Goal: Use online tool/utility: Utilize a website feature to perform a specific function

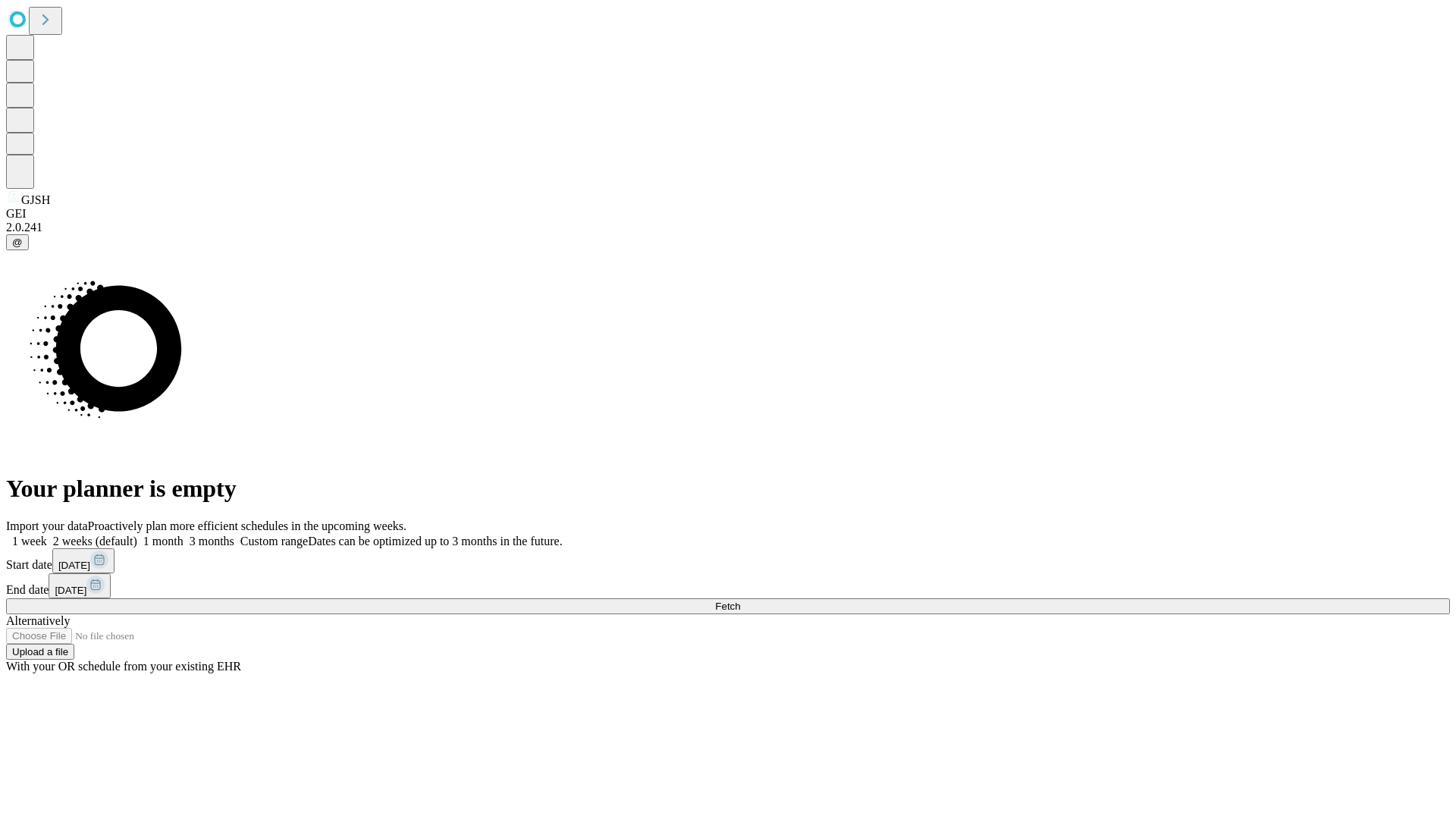
click at [47, 534] on label "1 week" at bounding box center [26, 540] width 41 height 13
click at [740, 601] on span "Fetch" at bounding box center [727, 606] width 25 height 11
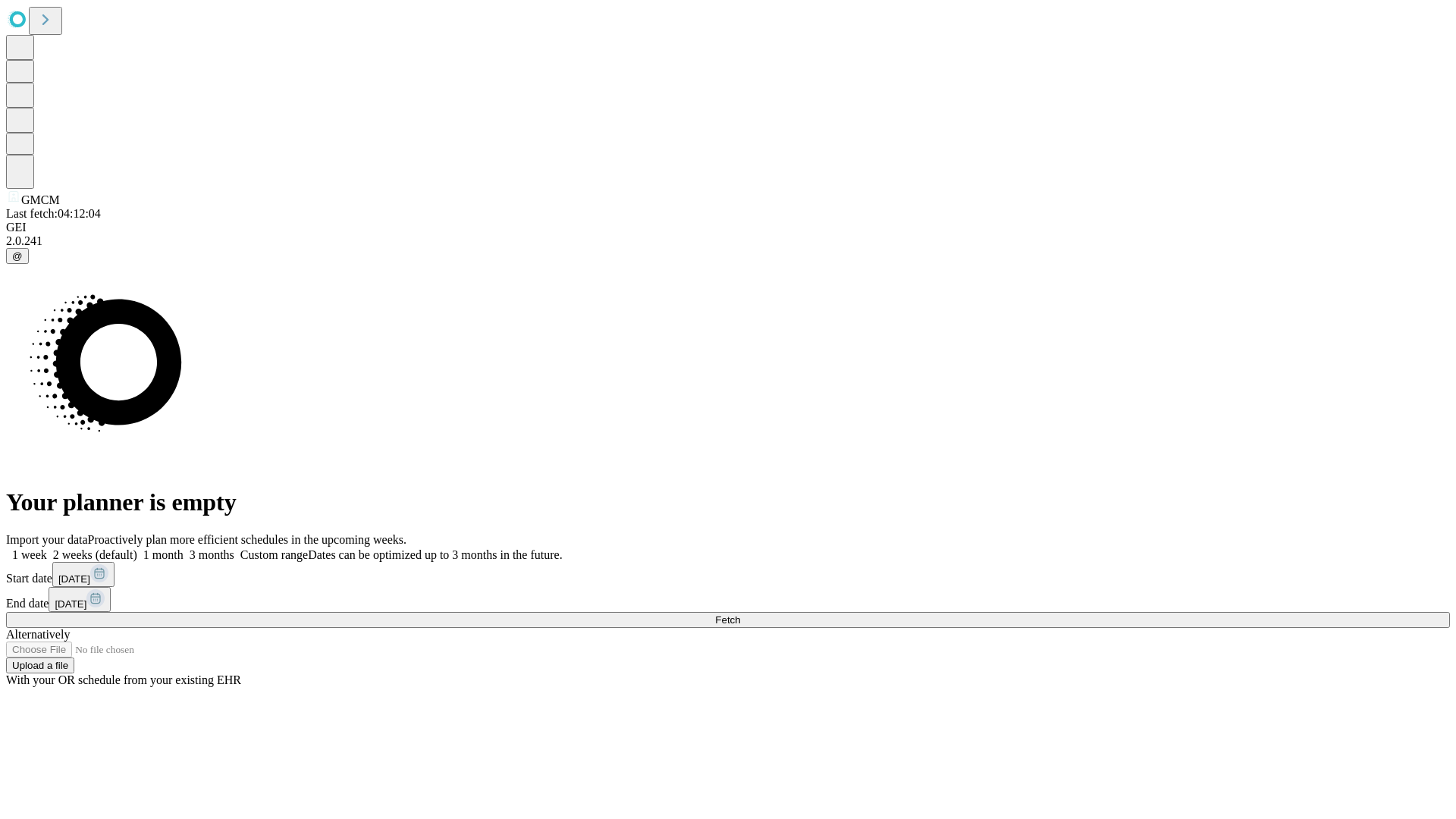
click at [47, 548] on label "1 week" at bounding box center [26, 554] width 41 height 13
click at [740, 614] on span "Fetch" at bounding box center [727, 619] width 25 height 11
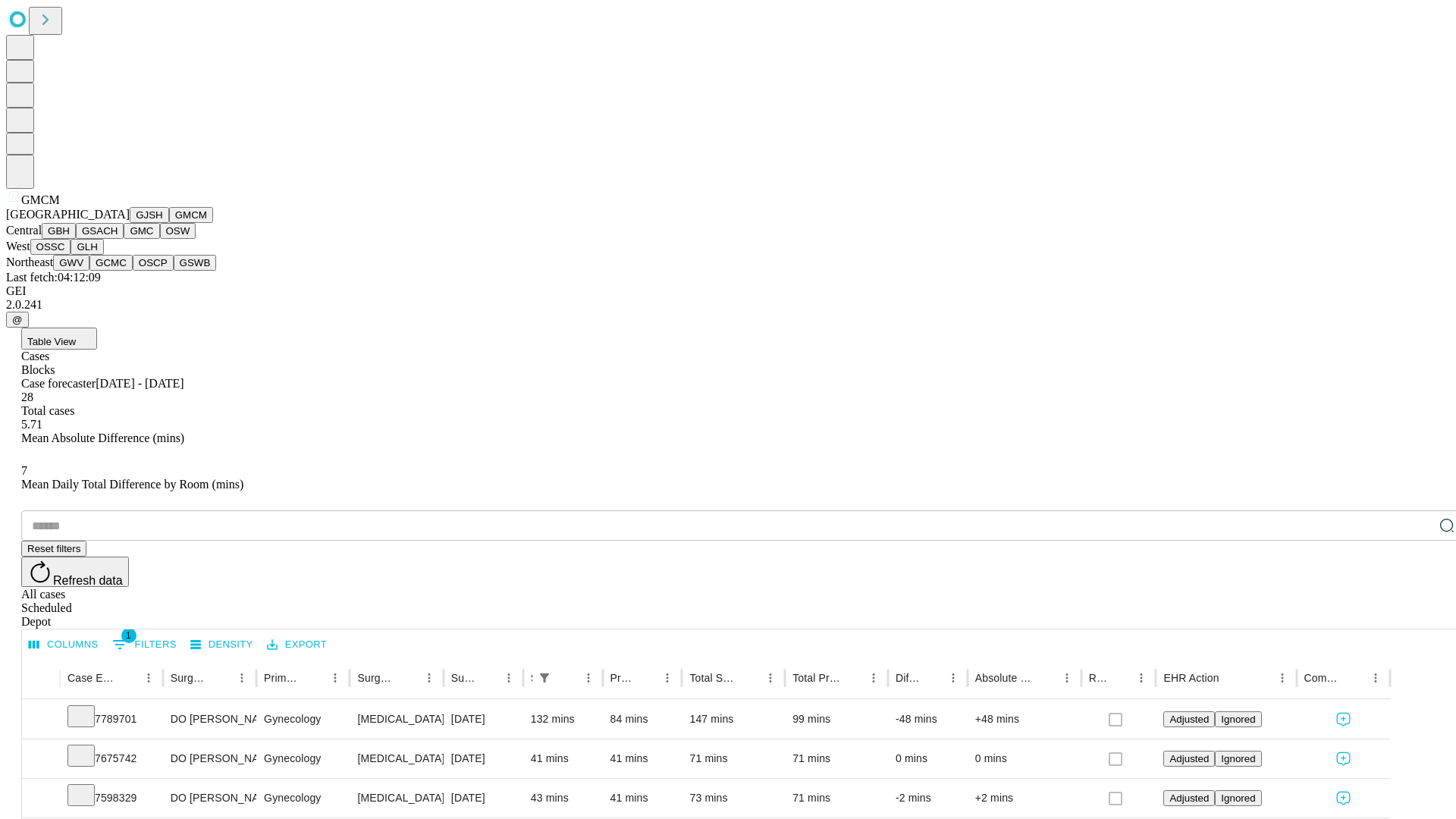
click at [76, 239] on button "GBH" at bounding box center [59, 230] width 34 height 16
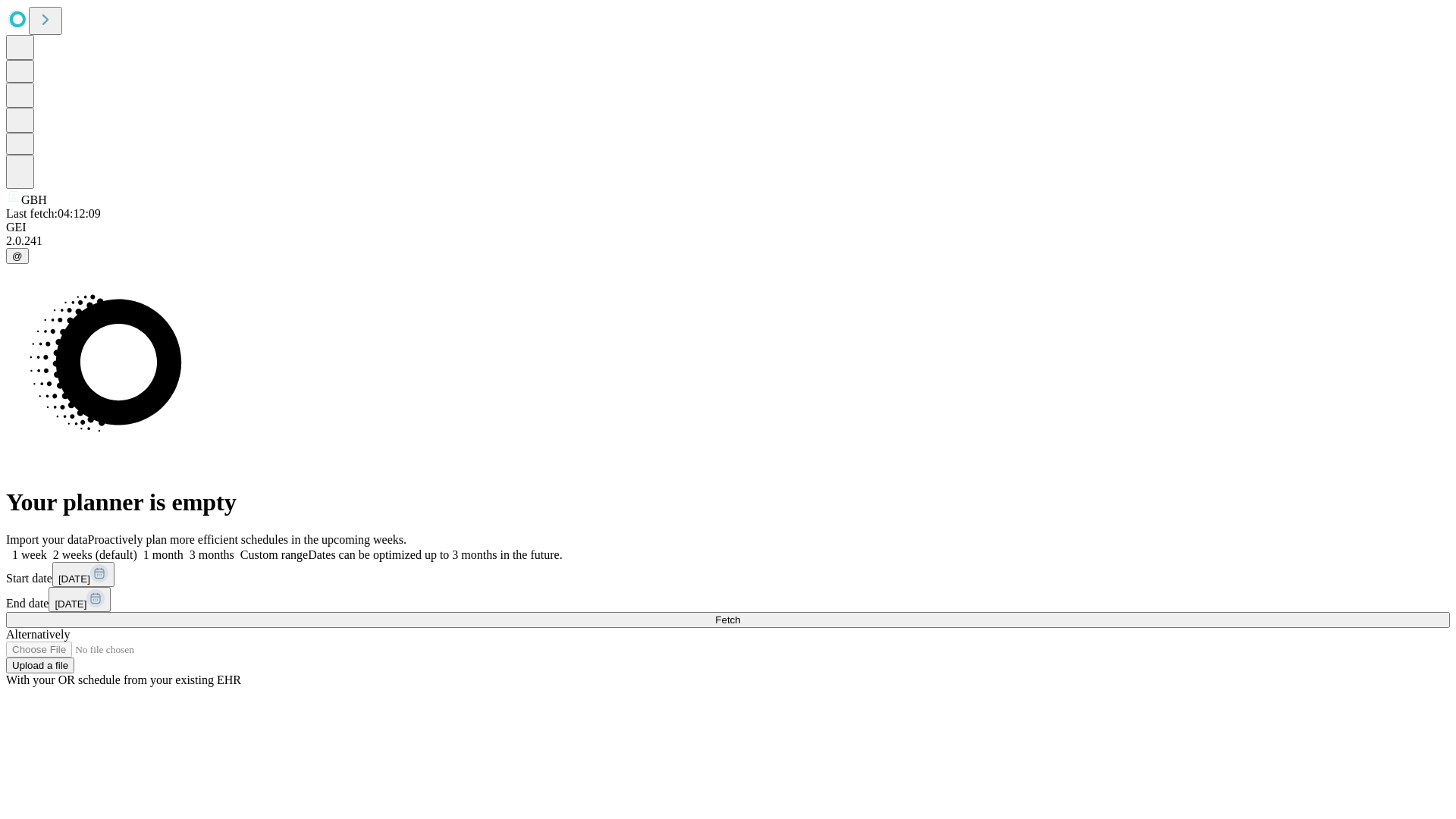
click at [47, 548] on label "1 week" at bounding box center [26, 554] width 41 height 13
click at [740, 614] on span "Fetch" at bounding box center [727, 619] width 25 height 11
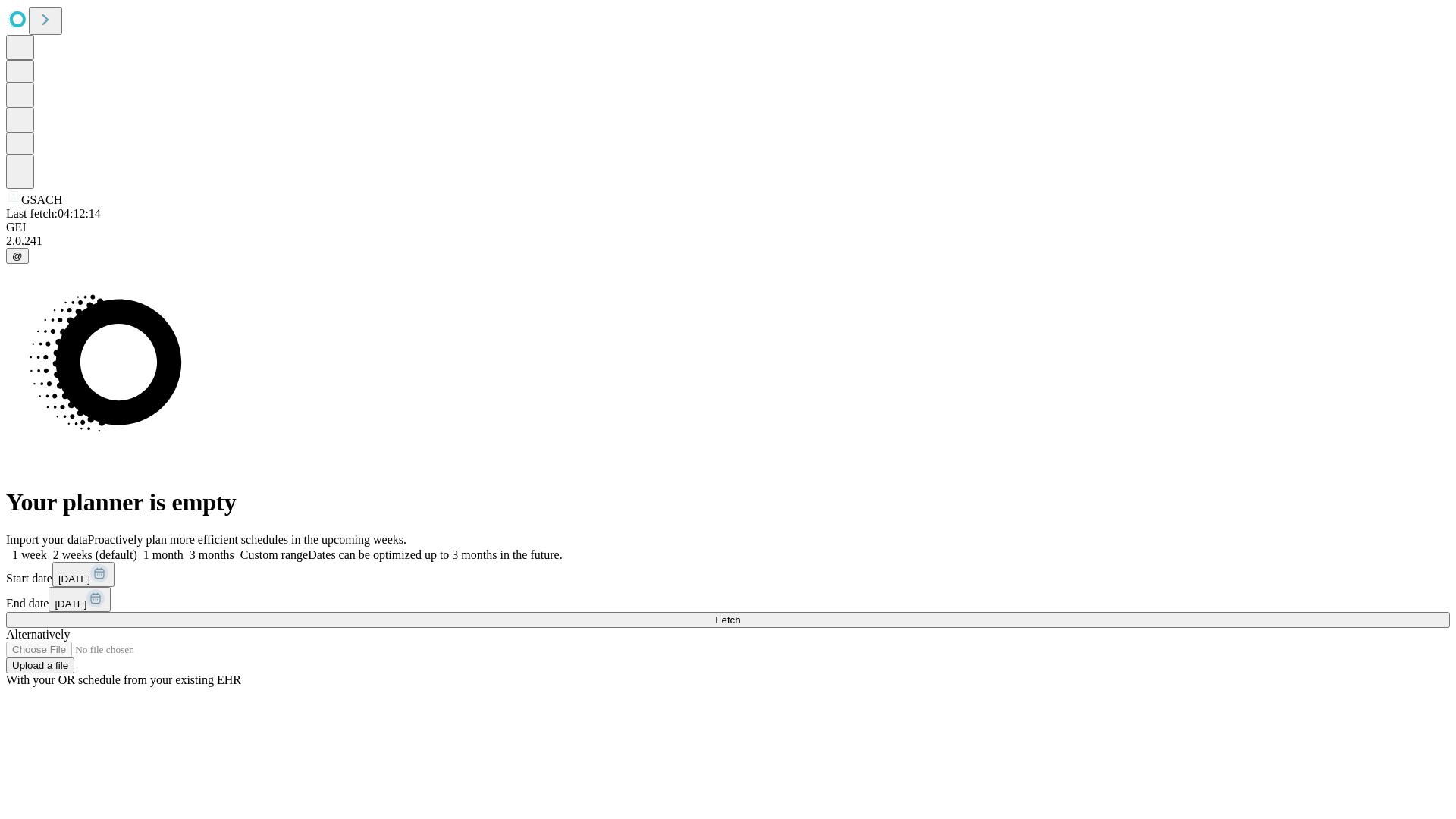
click at [47, 548] on label "1 week" at bounding box center [26, 554] width 41 height 13
click at [740, 614] on span "Fetch" at bounding box center [727, 619] width 25 height 11
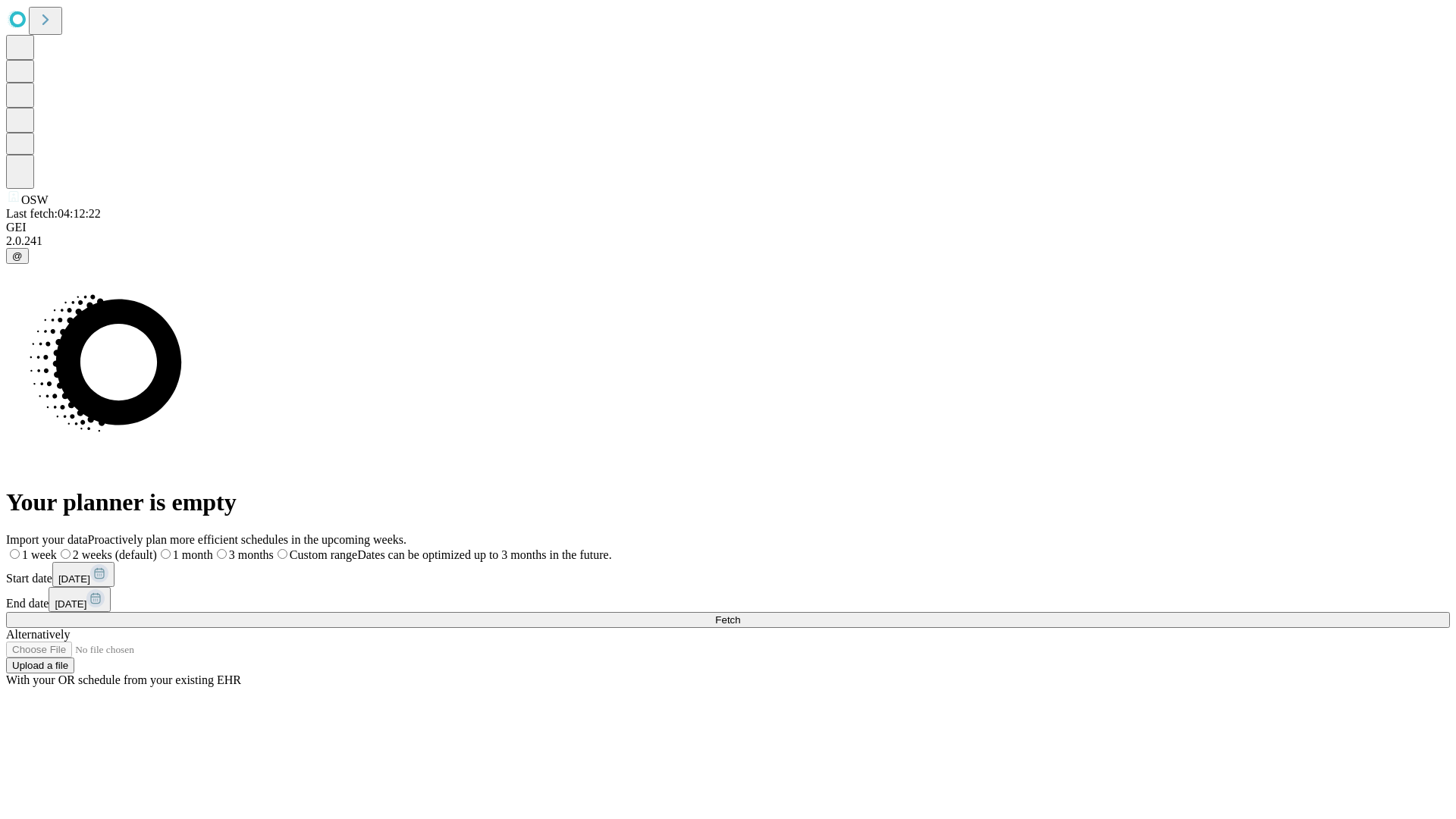
click at [740, 614] on span "Fetch" at bounding box center [727, 619] width 25 height 11
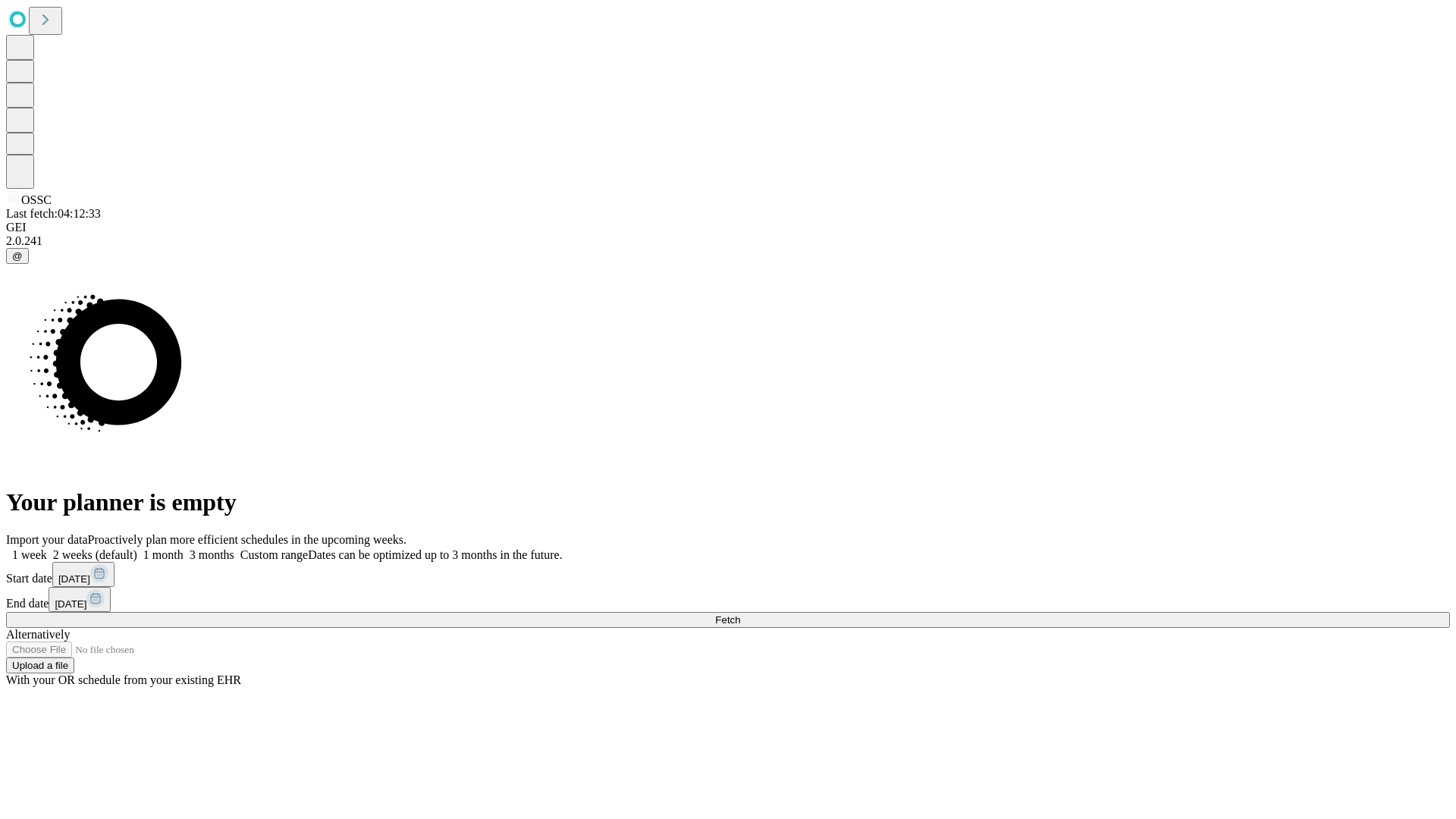
click at [740, 614] on span "Fetch" at bounding box center [727, 619] width 25 height 11
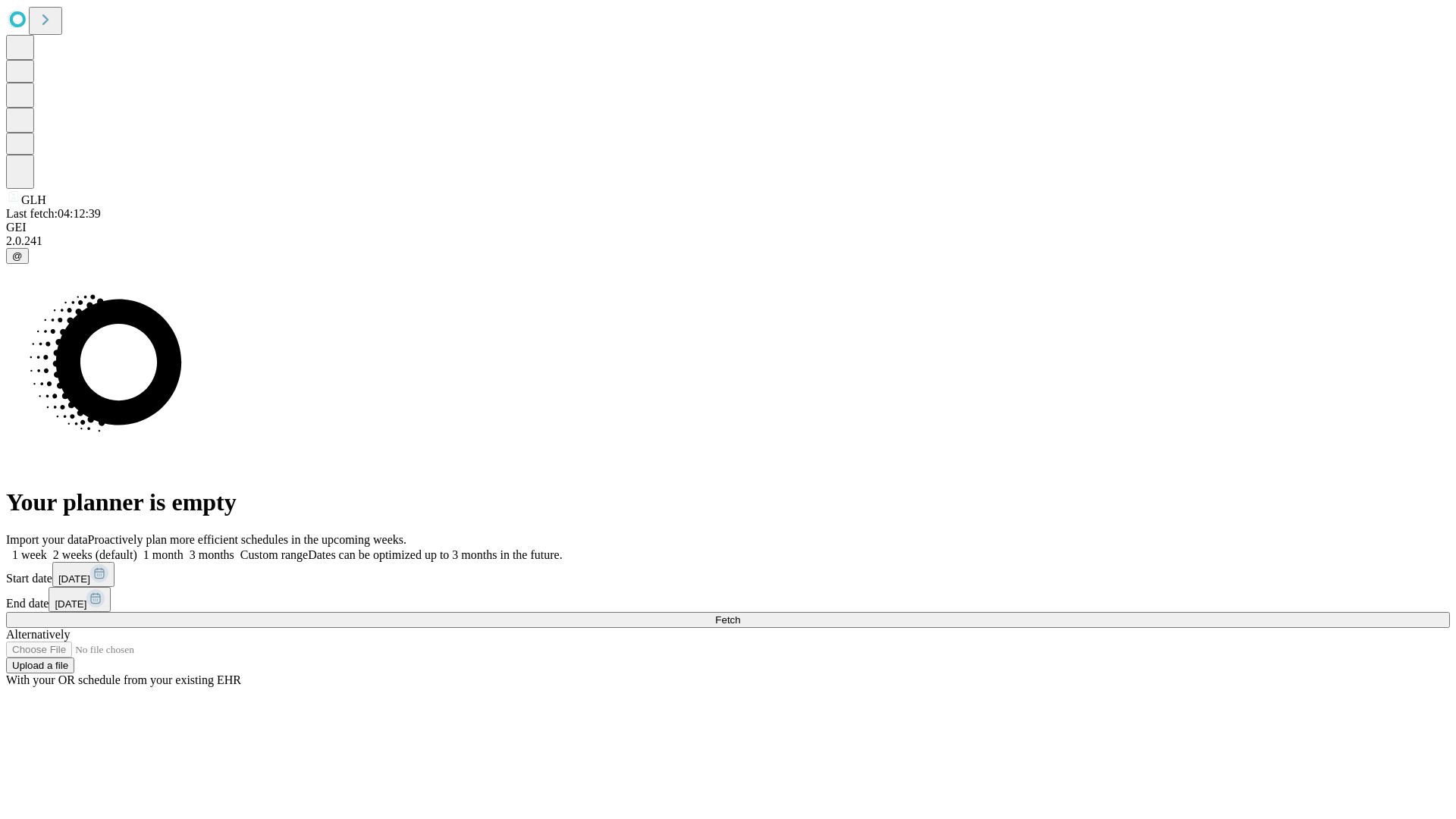
click at [47, 548] on label "1 week" at bounding box center [26, 554] width 41 height 13
click at [740, 614] on span "Fetch" at bounding box center [727, 619] width 25 height 11
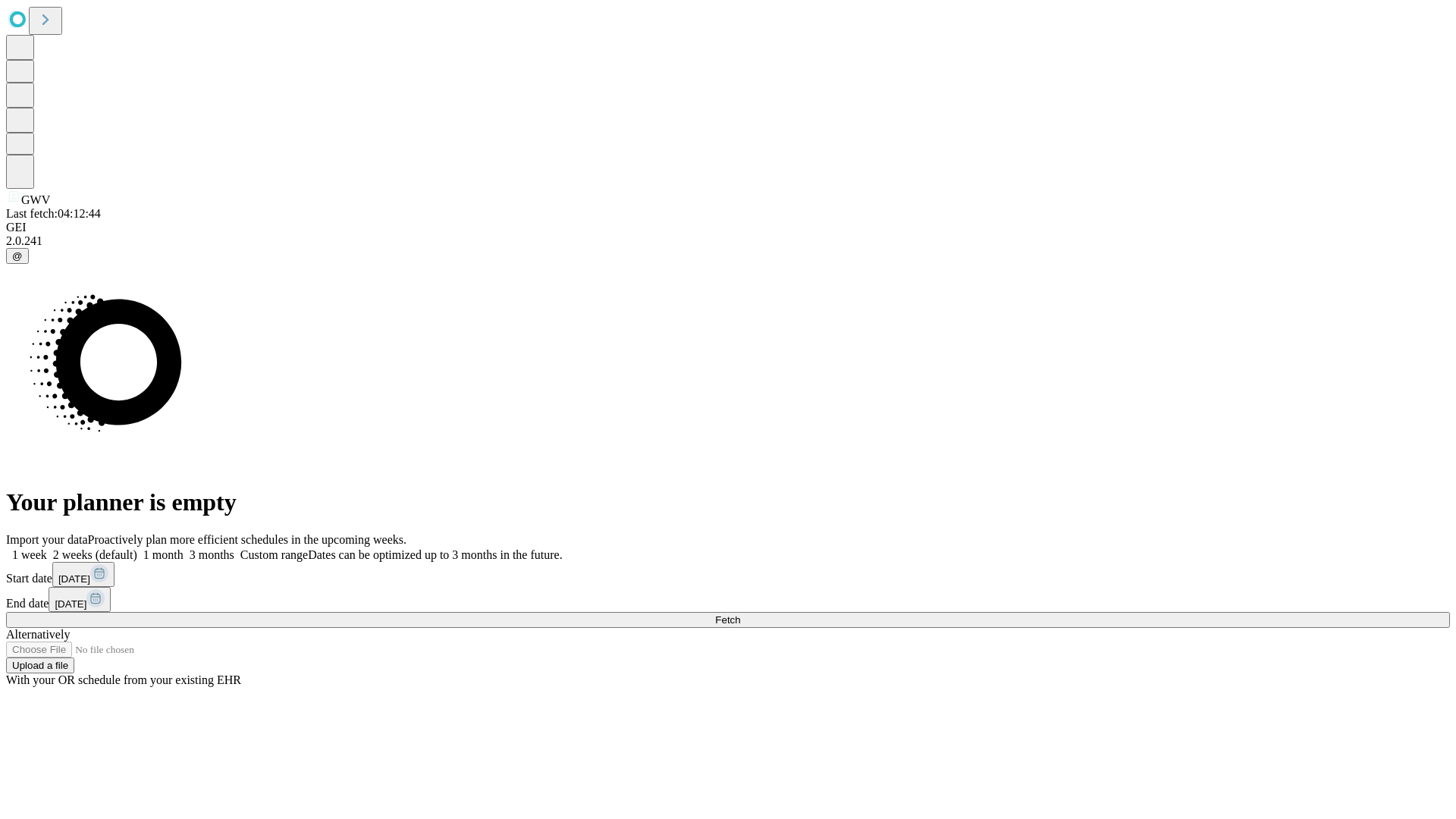
click at [47, 548] on label "1 week" at bounding box center [26, 554] width 41 height 13
click at [740, 614] on span "Fetch" at bounding box center [727, 619] width 25 height 11
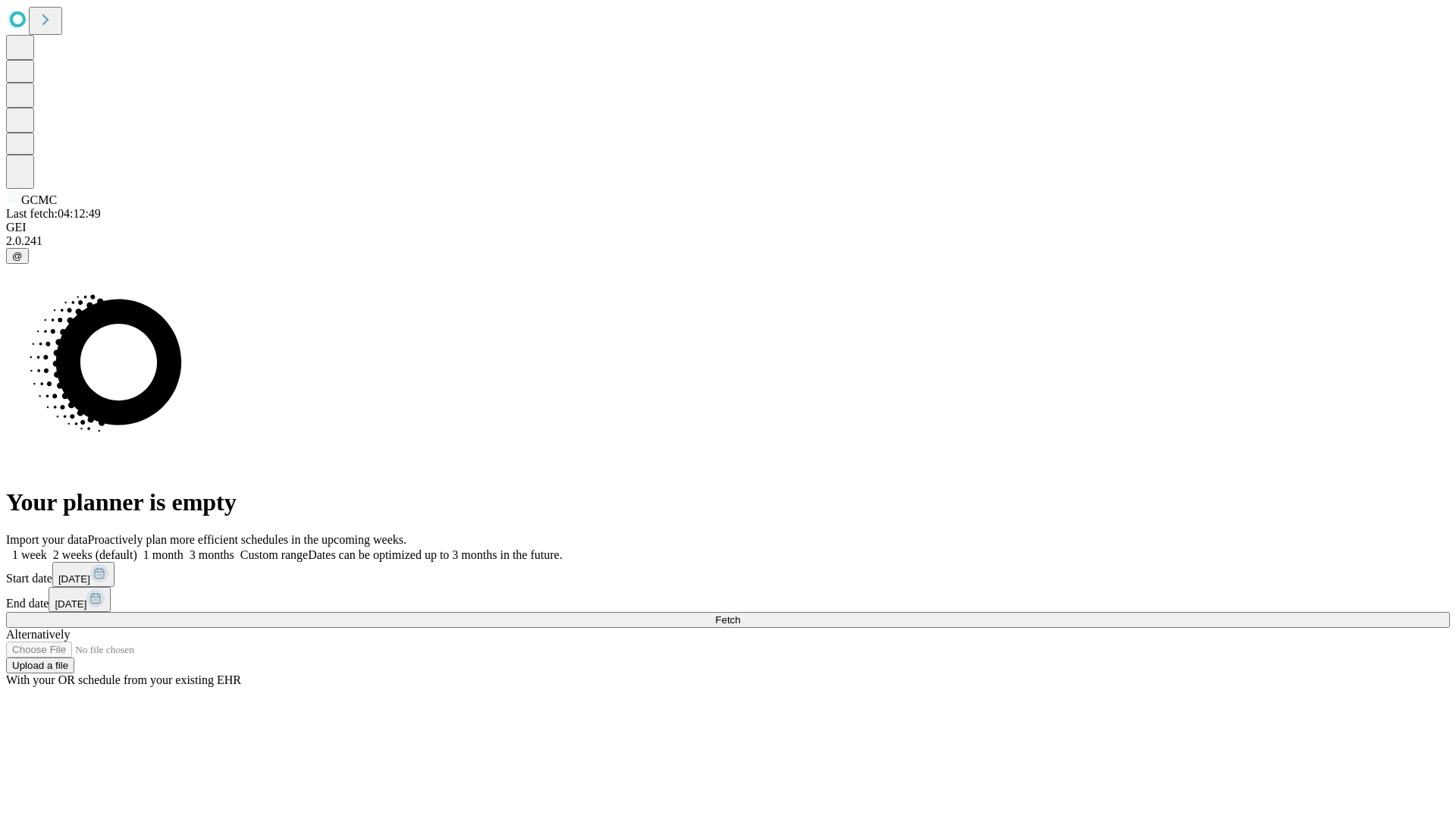
click at [47, 548] on label "1 week" at bounding box center [26, 554] width 41 height 13
click at [740, 614] on span "Fetch" at bounding box center [727, 619] width 25 height 11
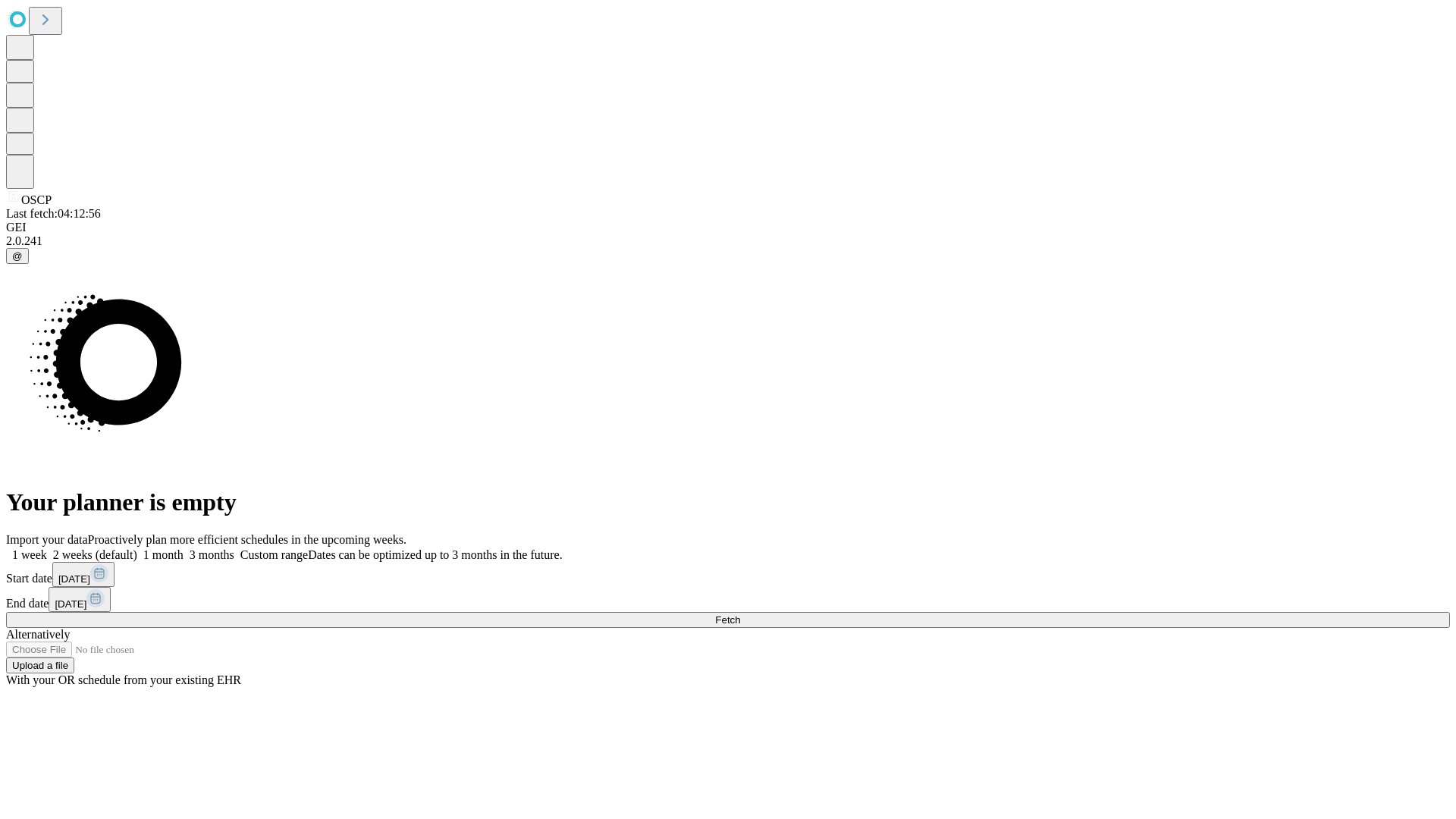
click at [740, 614] on span "Fetch" at bounding box center [727, 619] width 25 height 11
